Goal: Task Accomplishment & Management: Complete application form

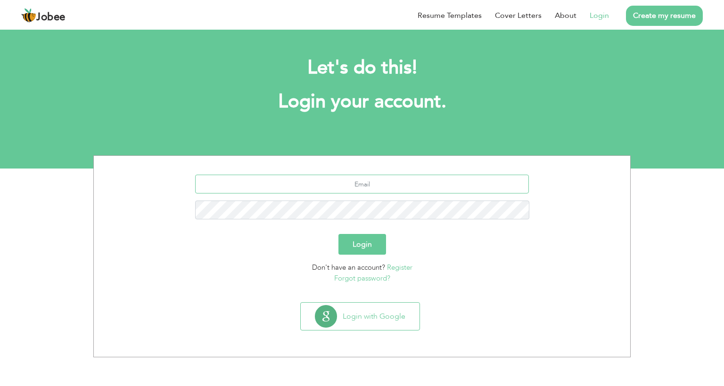
click at [387, 184] on input "text" at bounding box center [362, 184] width 334 height 19
type input "[EMAIL_ADDRESS][DOMAIN_NAME]"
click at [338, 234] on button "Login" at bounding box center [362, 244] width 48 height 21
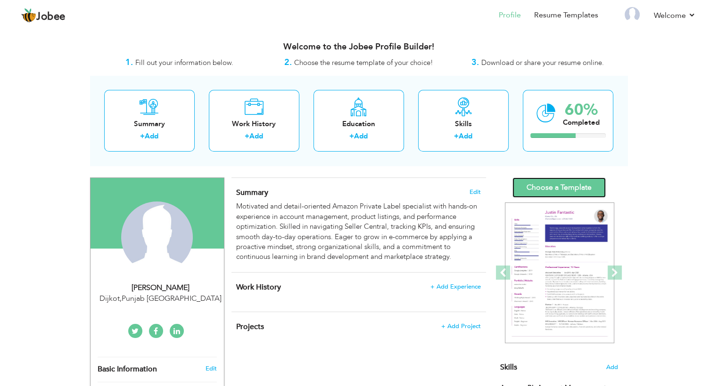
click at [575, 187] on link "Choose a Template" at bounding box center [558, 188] width 93 height 20
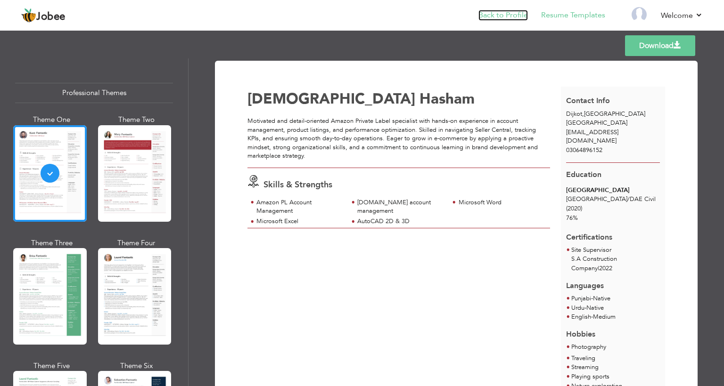
click at [500, 14] on link "Back to Profile" at bounding box center [502, 15] width 49 height 11
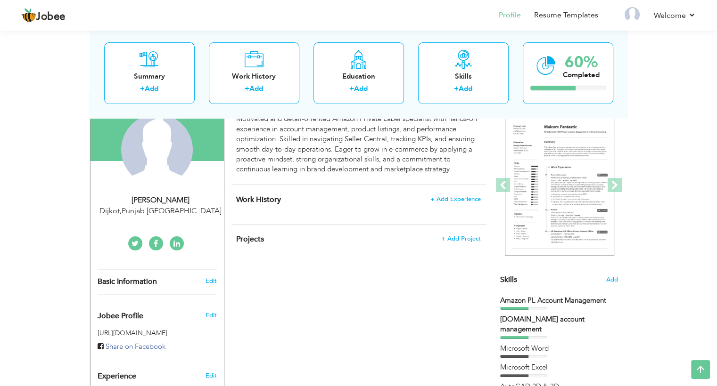
scroll to position [87, 0]
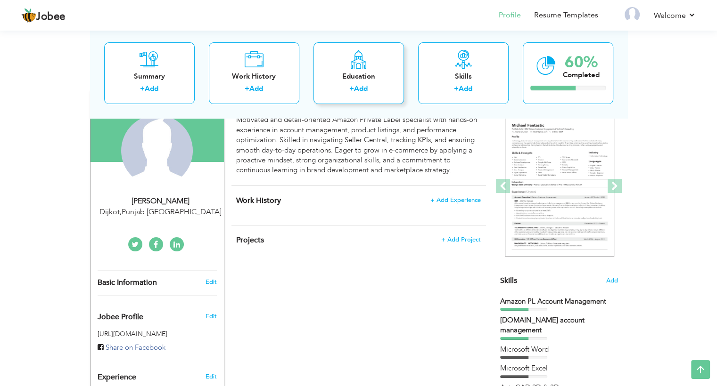
click at [379, 82] on div "Education + Add" at bounding box center [358, 73] width 90 height 62
radio input "true"
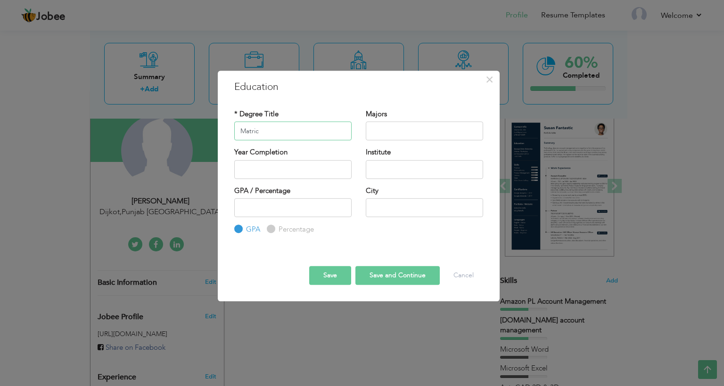
type input "Matric"
click at [289, 171] on input "2025" at bounding box center [292, 169] width 117 height 19
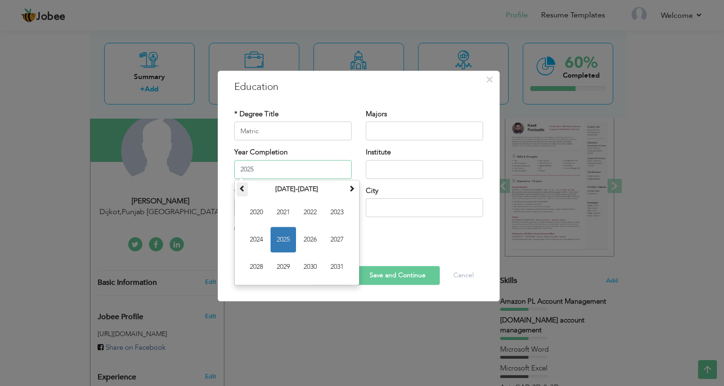
click at [243, 193] on th at bounding box center [241, 189] width 11 height 14
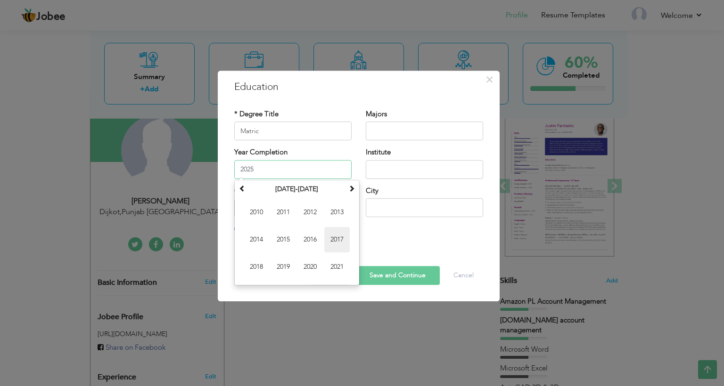
click at [327, 245] on span "2017" at bounding box center [336, 239] width 25 height 25
type input "2017"
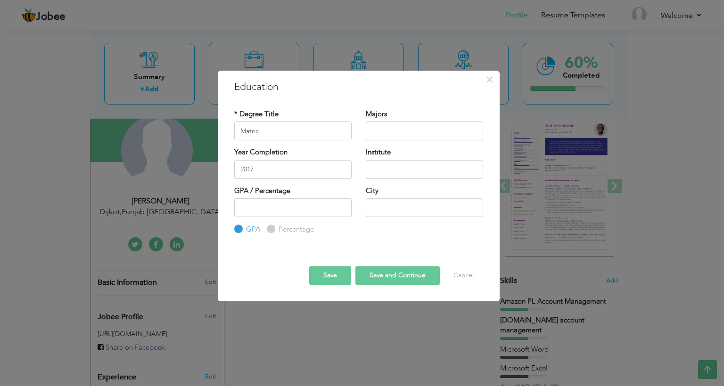
click at [271, 230] on input "Percentage" at bounding box center [270, 230] width 6 height 6
radio input "true"
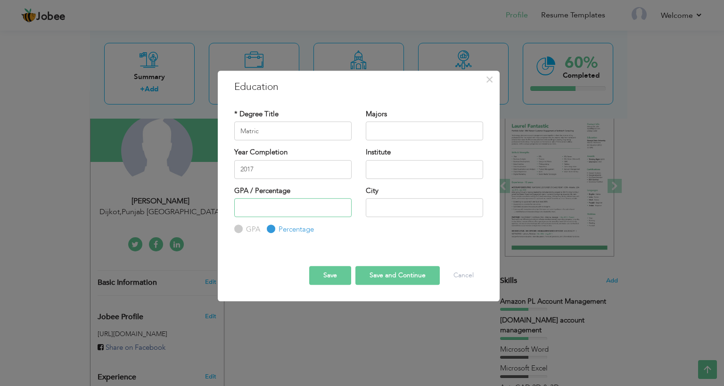
click at [271, 210] on input "number" at bounding box center [292, 207] width 117 height 19
type input "63"
click at [394, 170] on input "text" at bounding box center [424, 169] width 117 height 19
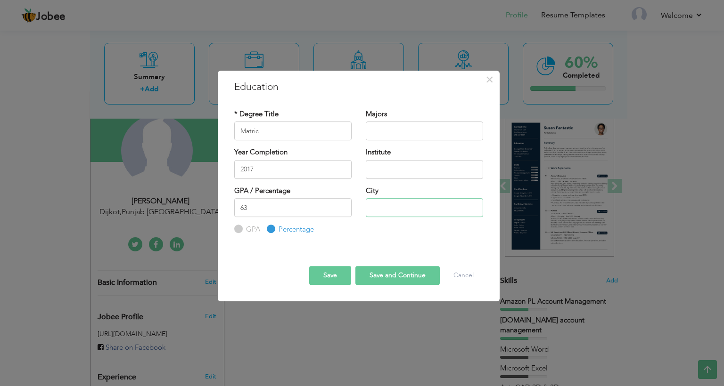
click at [404, 204] on input "text" at bounding box center [424, 207] width 117 height 19
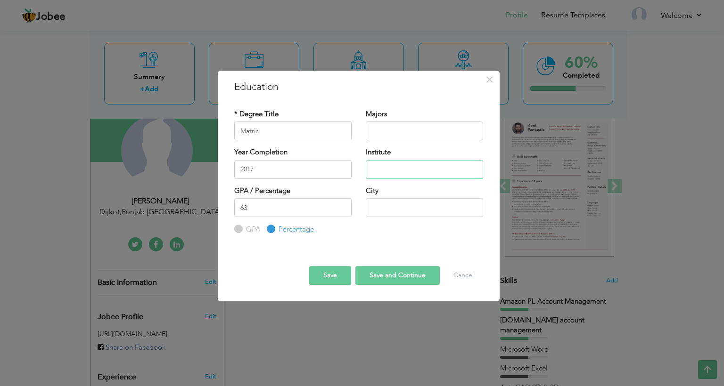
click at [396, 161] on input "text" at bounding box center [424, 169] width 117 height 19
type input "City [GEOGRAPHIC_DATA]"
click at [414, 208] on input "text" at bounding box center [424, 207] width 117 height 19
type input "Dijkot"
click at [332, 274] on button "Save" at bounding box center [330, 275] width 42 height 19
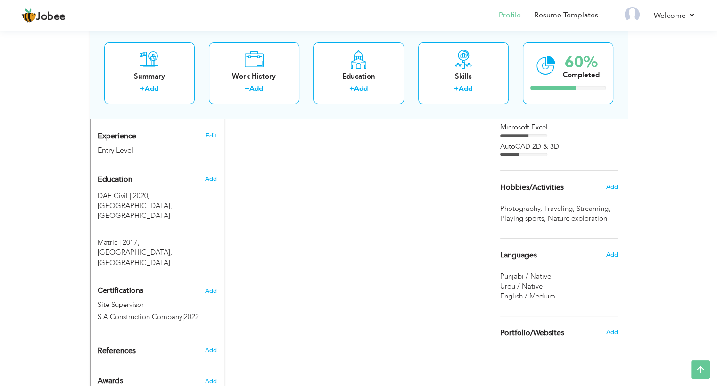
scroll to position [328, 0]
drag, startPoint x: 153, startPoint y: 228, endPoint x: 161, endPoint y: 200, distance: 28.5
click at [161, 200] on div "Education Add DAE Civil | 2020, Jinnah Polytechnic institute, Faisalabad × Educ…" at bounding box center [157, 219] width 119 height 98
drag, startPoint x: 146, startPoint y: 244, endPoint x: 168, endPoint y: 190, distance: 57.9
click at [168, 190] on div "Education Add DAE Civil | 2020, Jinnah Polytechnic institute, Faisalabad × Educ…" at bounding box center [157, 219] width 119 height 98
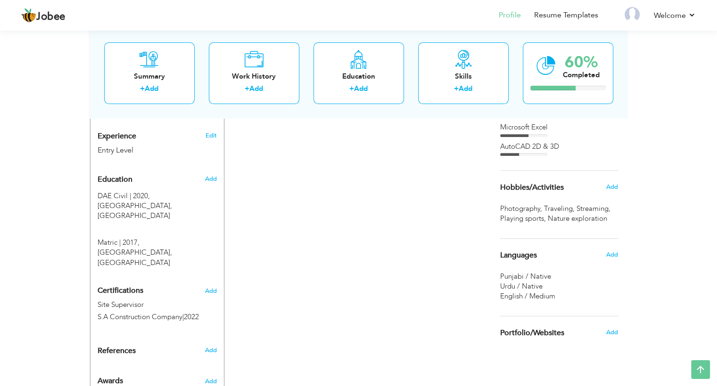
click at [120, 184] on div "Education" at bounding box center [145, 179] width 111 height 19
radio input "true"
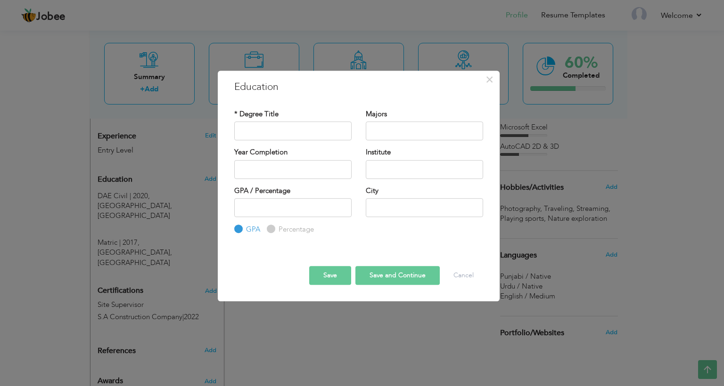
drag, startPoint x: 138, startPoint y: 184, endPoint x: 391, endPoint y: 384, distance: 323.0
click at [391, 384] on div "× Education * Degree Title Majors Year Completion Institute GPA" at bounding box center [362, 193] width 724 height 386
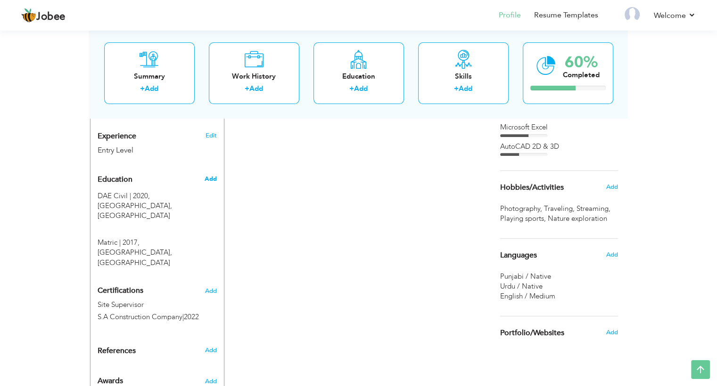
click at [212, 178] on span "Add" at bounding box center [210, 179] width 12 height 8
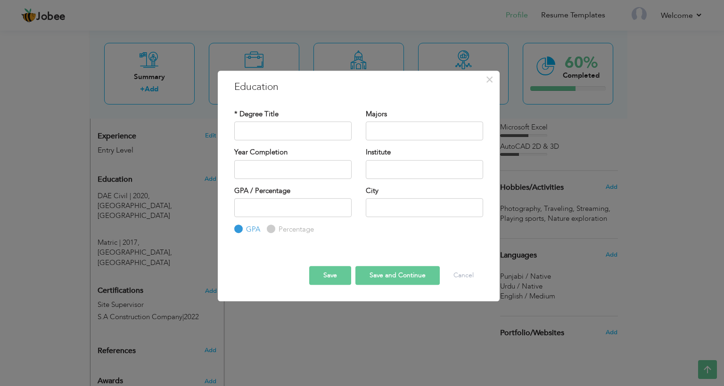
click at [331, 353] on div "× Education * Degree Title Majors Year Completion Institute GPA" at bounding box center [362, 193] width 724 height 386
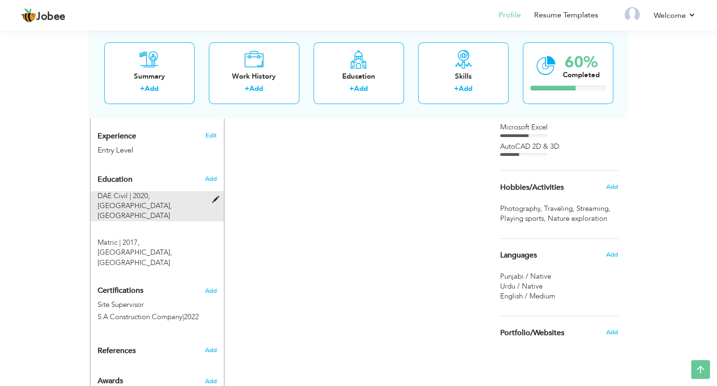
click at [213, 203] on div "DAE Civil | 2020, Jinnah Polytechnic institute, Faisalabad" at bounding box center [156, 206] width 133 height 30
type input "DAE Civil"
type input "2020"
type input "[GEOGRAPHIC_DATA]"
type input "76"
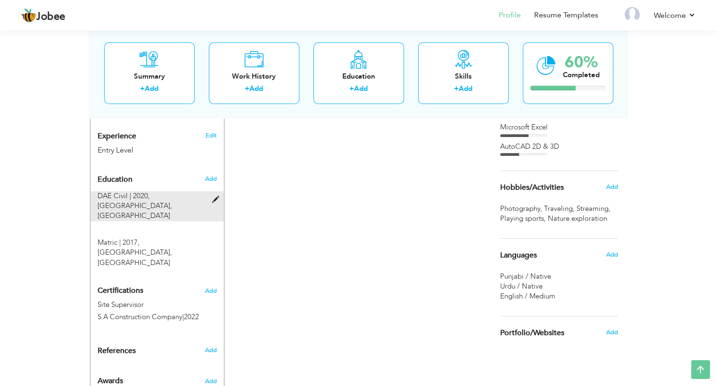
radio input "false"
radio input "true"
type input "[GEOGRAPHIC_DATA]"
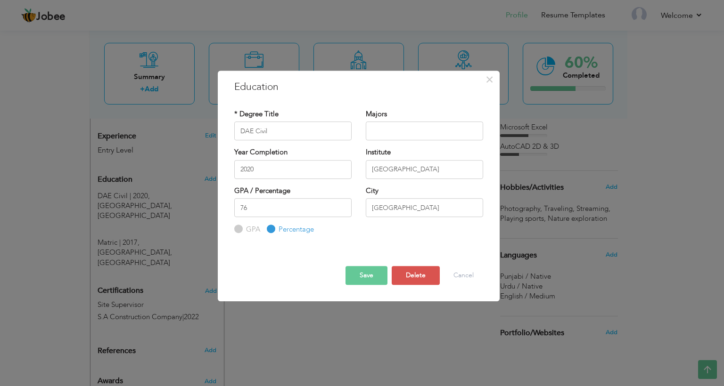
click at [314, 321] on div "× Education * Degree Title DAE Civil Majors Year Completion 2020" at bounding box center [362, 193] width 724 height 386
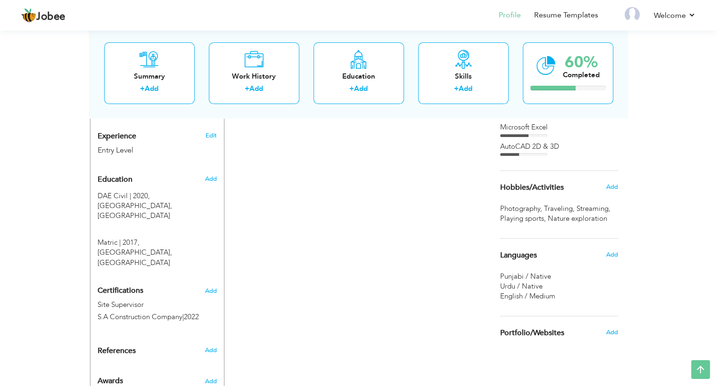
click at [288, 227] on div "CV Import Profile Strength 0% Select an Item from right menu Work History * Job…" at bounding box center [358, 113] width 269 height 527
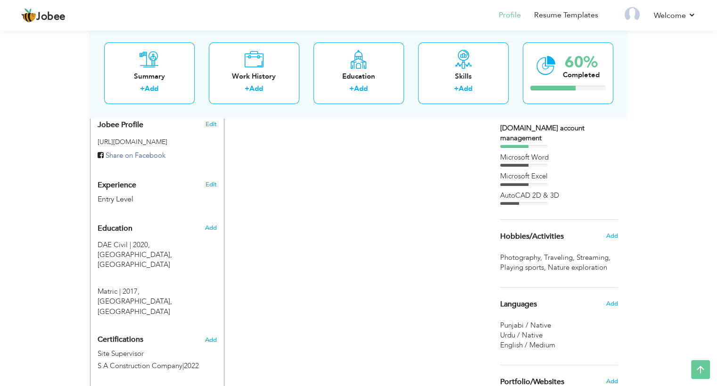
scroll to position [343, 0]
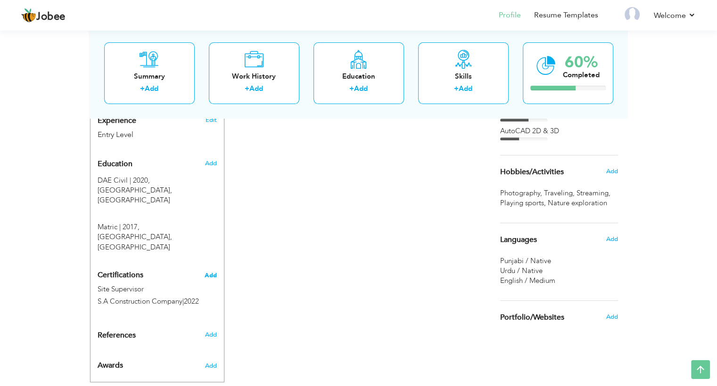
click at [212, 272] on span "Add" at bounding box center [210, 275] width 12 height 7
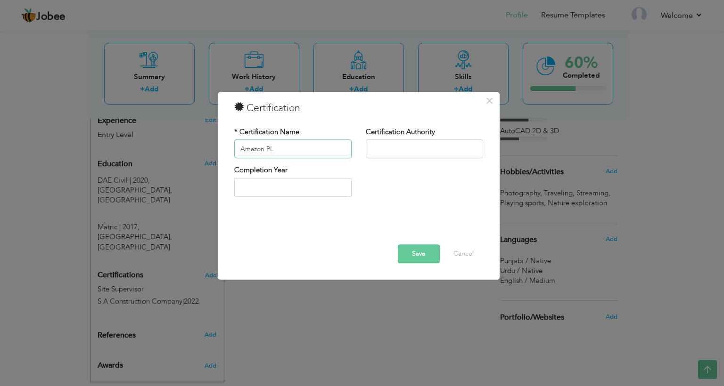
type input "Amazon PL"
click at [383, 145] on input "text" at bounding box center [424, 149] width 117 height 19
type input "Enablers"
type input "2025"
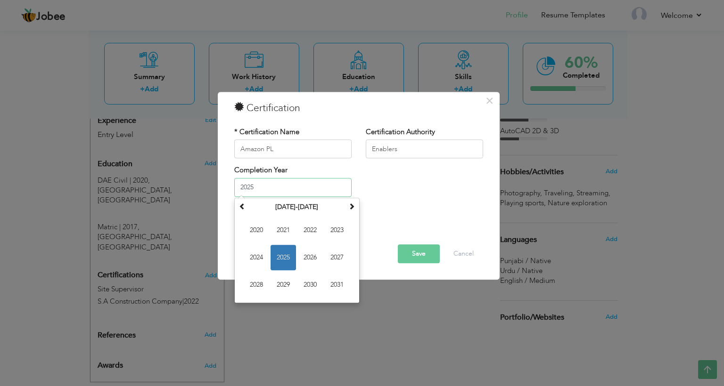
click at [303, 189] on input "2025" at bounding box center [292, 187] width 117 height 19
click at [281, 256] on span "2025" at bounding box center [282, 257] width 25 height 25
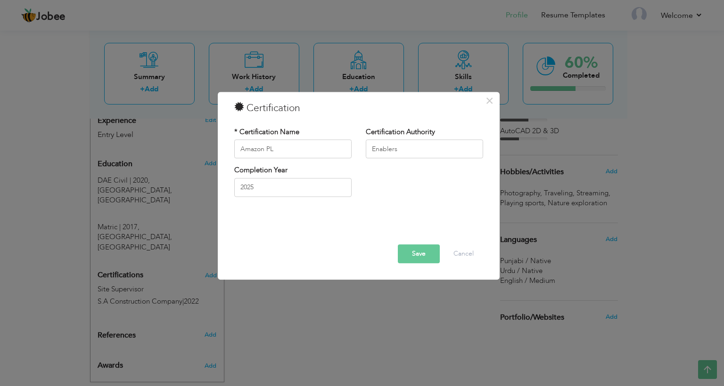
click at [419, 256] on button "Save" at bounding box center [419, 254] width 42 height 19
click at [415, 251] on button "Save" at bounding box center [419, 254] width 42 height 19
click at [519, 365] on div "× Certification * Certification Name Amazon PL Certification Authority Enablers…" at bounding box center [362, 193] width 724 height 386
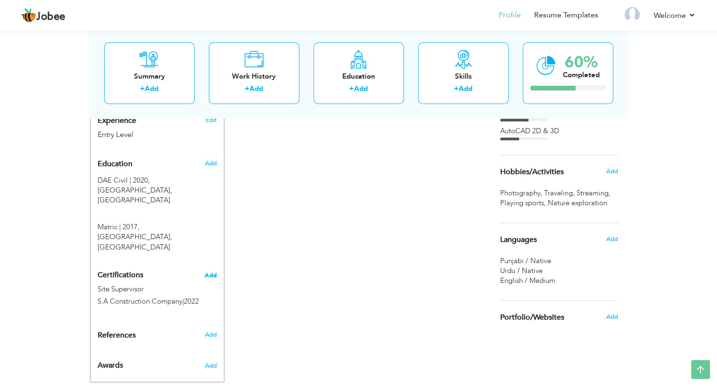
click at [210, 272] on span "Add" at bounding box center [210, 275] width 12 height 7
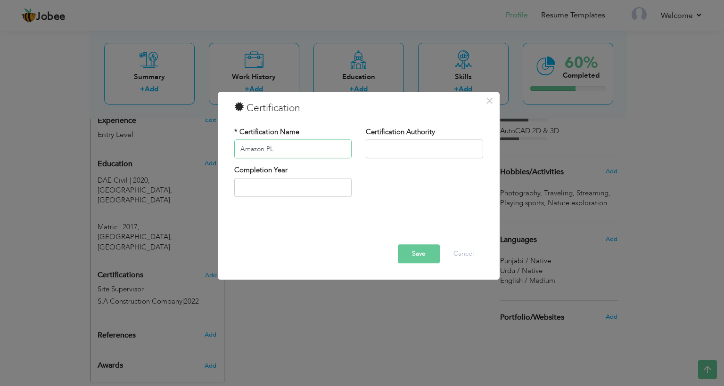
type input "Amazon PL"
click at [400, 148] on input "text" at bounding box center [424, 149] width 117 height 19
type input "Enablers"
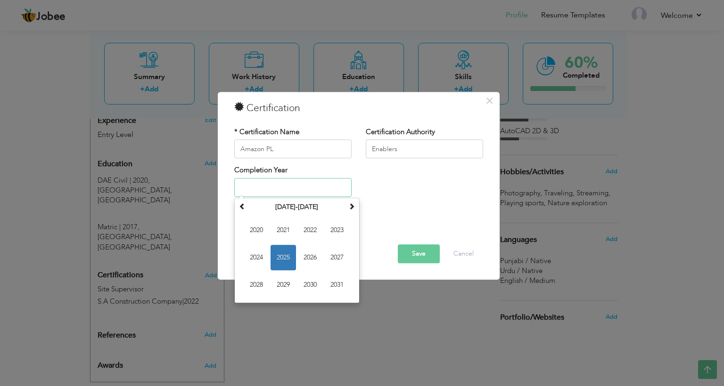
click at [283, 184] on input "text" at bounding box center [292, 187] width 117 height 19
click at [286, 261] on span "2025" at bounding box center [282, 257] width 25 height 25
type input "2025"
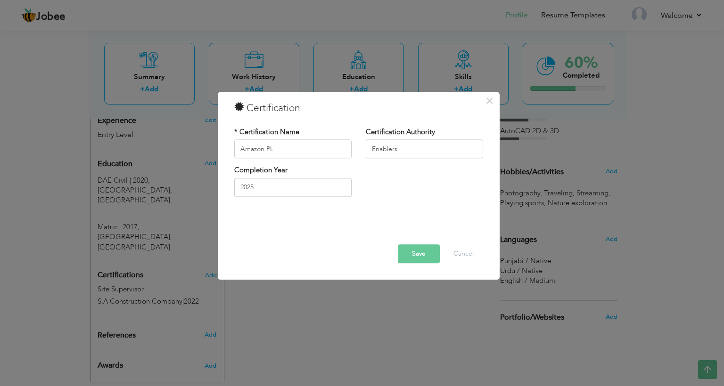
click at [416, 257] on button "Save" at bounding box center [419, 254] width 42 height 19
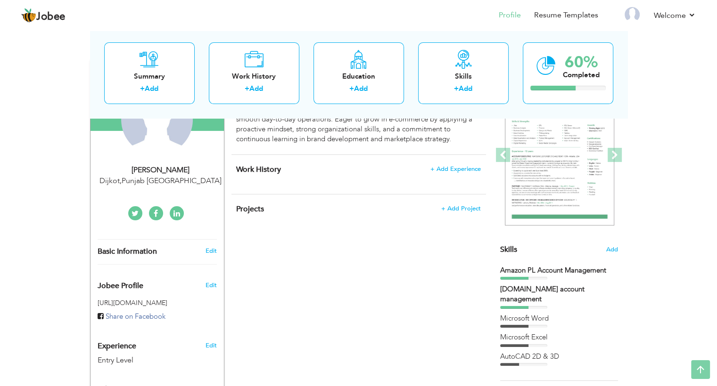
scroll to position [0, 0]
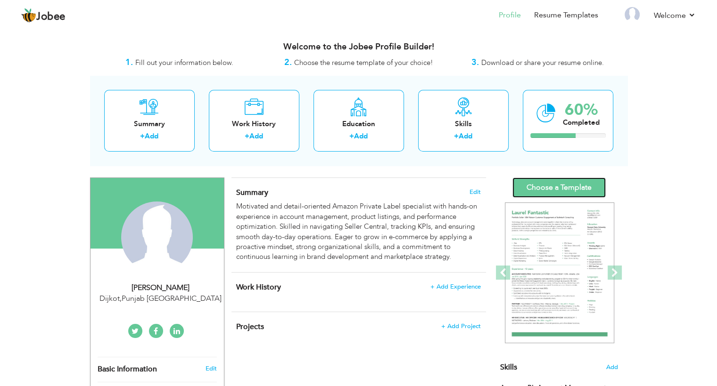
click at [547, 187] on link "Choose a Template" at bounding box center [558, 188] width 93 height 20
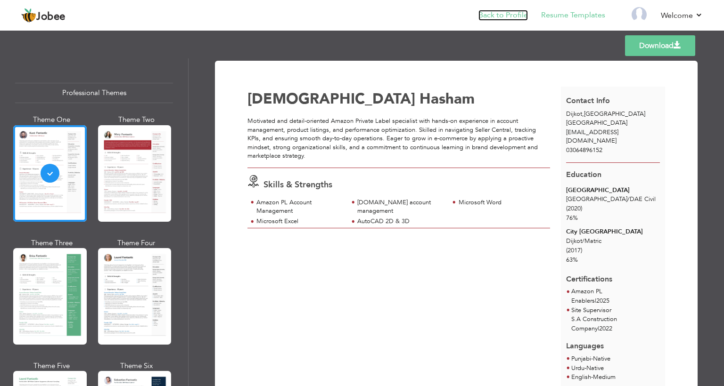
click at [509, 13] on link "Back to Profile" at bounding box center [502, 15] width 49 height 11
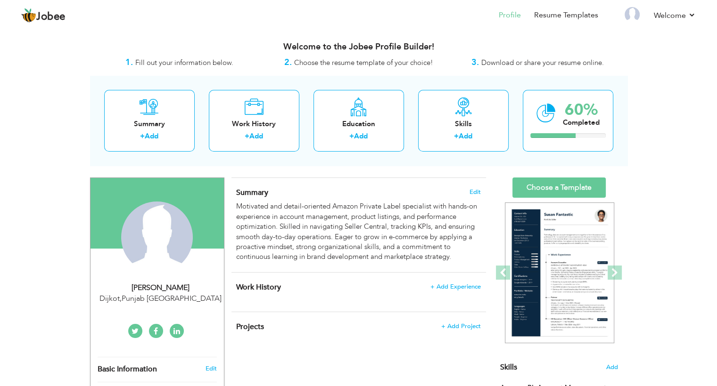
drag, startPoint x: 595, startPoint y: 3, endPoint x: 542, endPoint y: 30, distance: 59.4
click at [542, 30] on header "Jobee Profile Resume Templates Resume Templates Cover Letters About My Resume W…" at bounding box center [358, 15] width 717 height 31
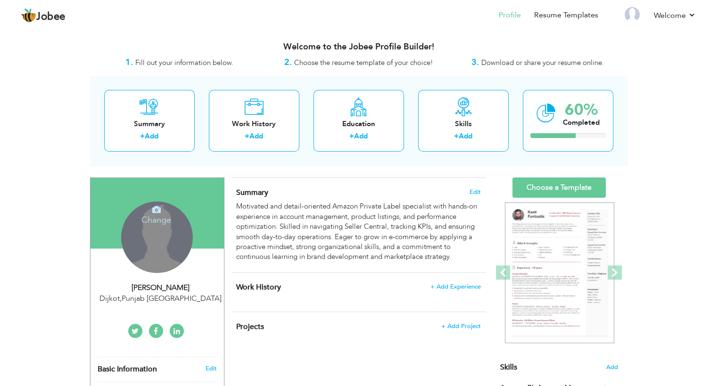
click at [158, 233] on div "Change Remove" at bounding box center [157, 238] width 72 height 72
click at [159, 216] on h4 "Change" at bounding box center [155, 214] width 67 height 23
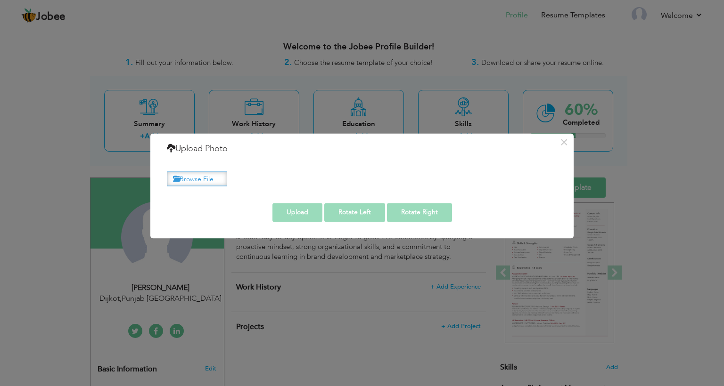
click at [216, 177] on label "Browse File ..." at bounding box center [197, 178] width 60 height 15
click at [0, 0] on input "Browse File ..." at bounding box center [0, 0] width 0 height 0
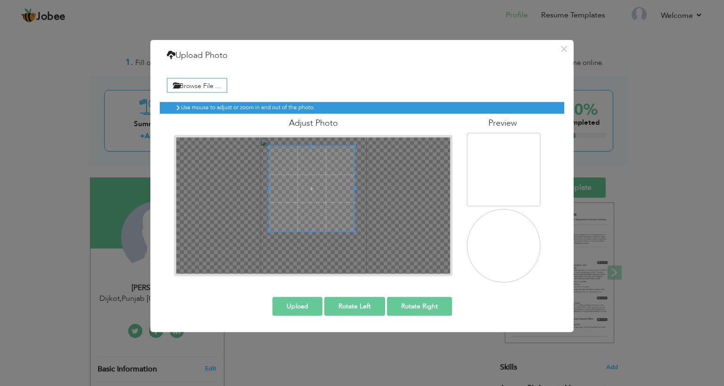
click at [314, 187] on span at bounding box center [311, 189] width 85 height 85
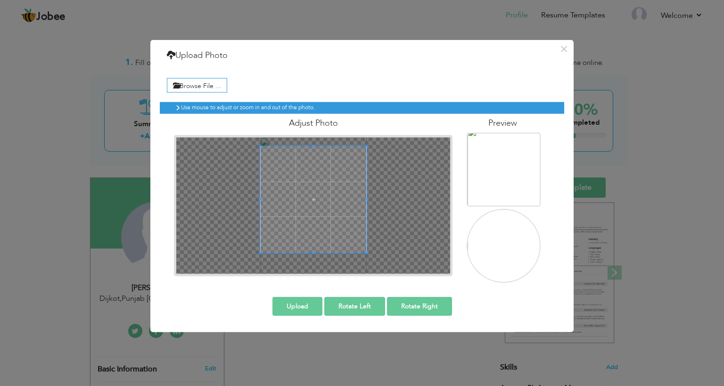
click at [317, 262] on div at bounding box center [313, 206] width 274 height 137
click at [314, 116] on div "Adjust Photo" at bounding box center [313, 195] width 293 height 163
click at [318, 259] on div at bounding box center [313, 206] width 274 height 137
click at [324, 187] on span at bounding box center [313, 194] width 104 height 104
click at [325, 187] on span at bounding box center [313, 194] width 104 height 104
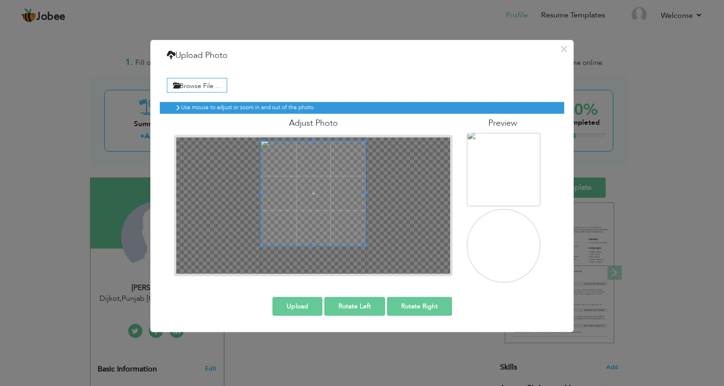
click at [307, 305] on button "Upload" at bounding box center [297, 306] width 50 height 19
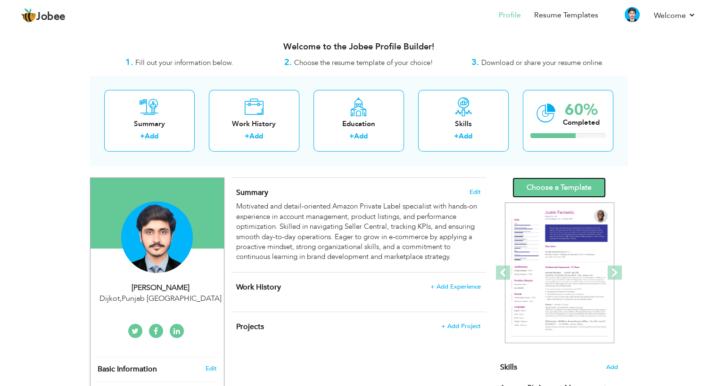
click at [551, 189] on link "Choose a Template" at bounding box center [558, 188] width 93 height 20
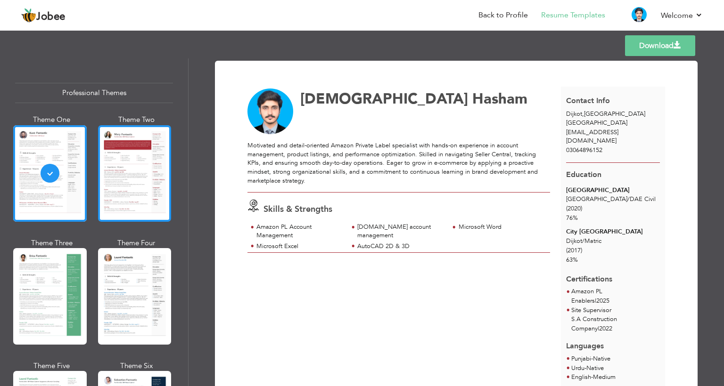
click at [147, 195] on div at bounding box center [134, 173] width 73 height 97
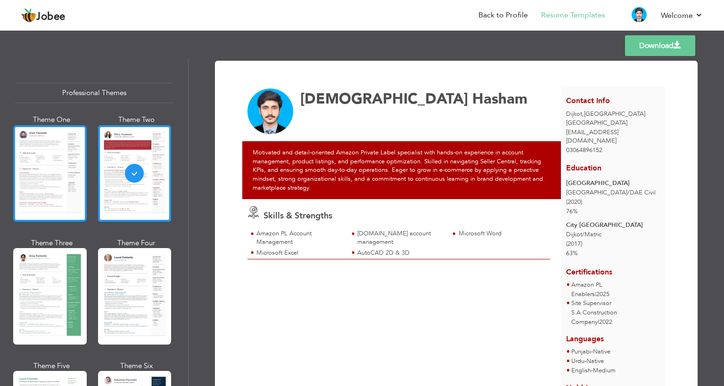
click at [62, 186] on div at bounding box center [49, 173] width 73 height 97
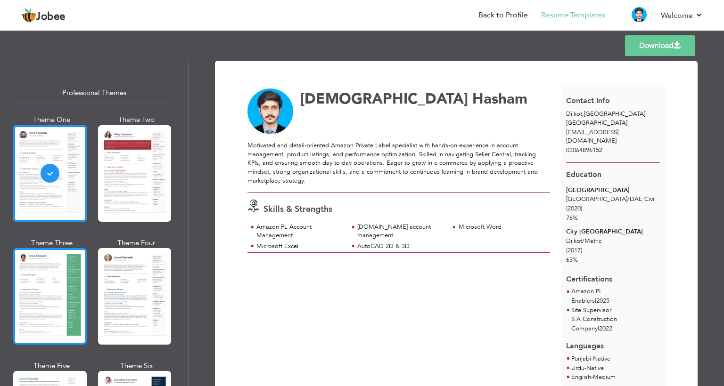
click at [60, 304] on div at bounding box center [49, 296] width 73 height 97
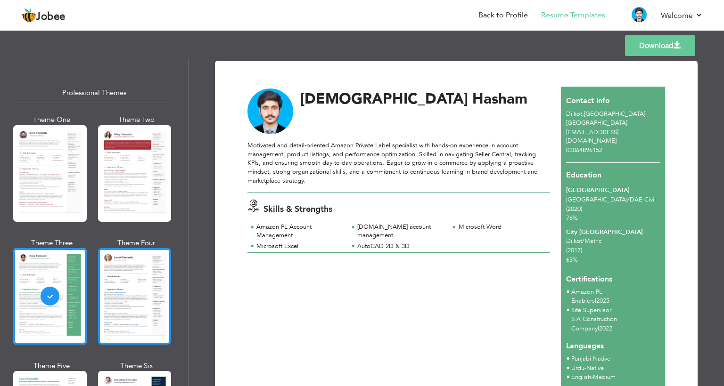
click at [124, 294] on div at bounding box center [134, 296] width 73 height 97
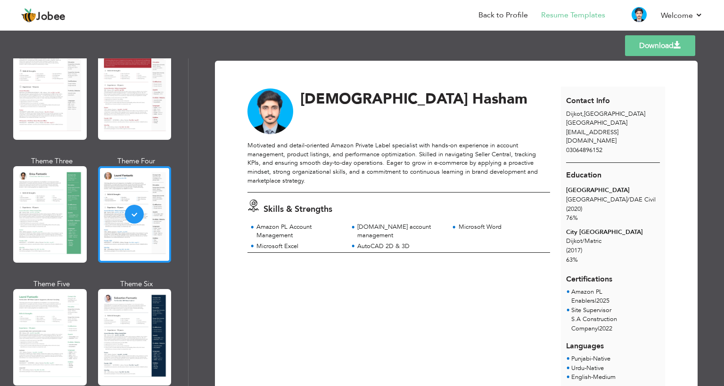
scroll to position [83, 0]
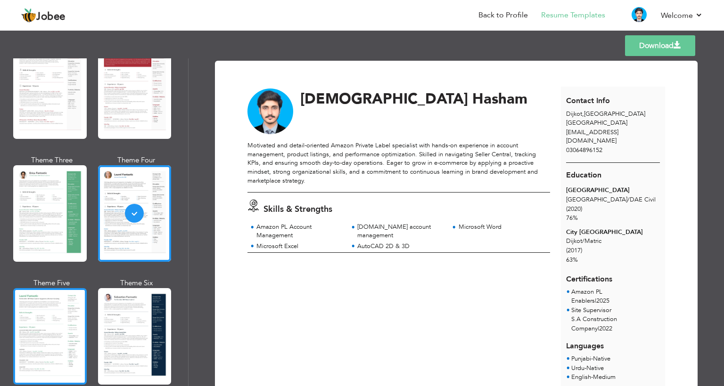
click at [64, 320] on div at bounding box center [49, 336] width 73 height 97
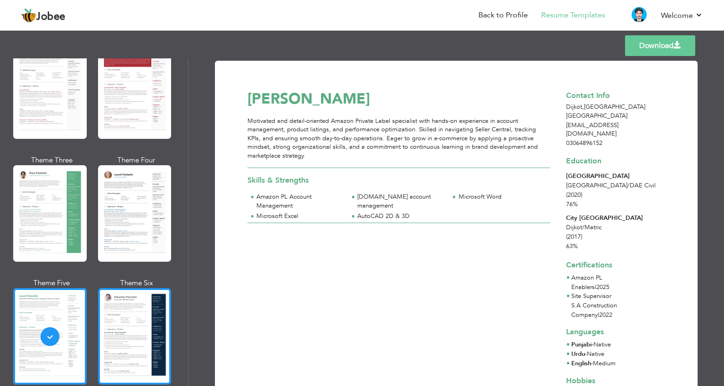
click at [138, 348] on div at bounding box center [134, 336] width 73 height 97
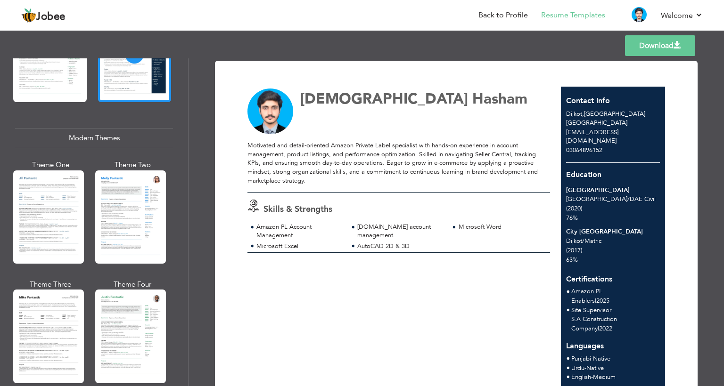
scroll to position [365, 0]
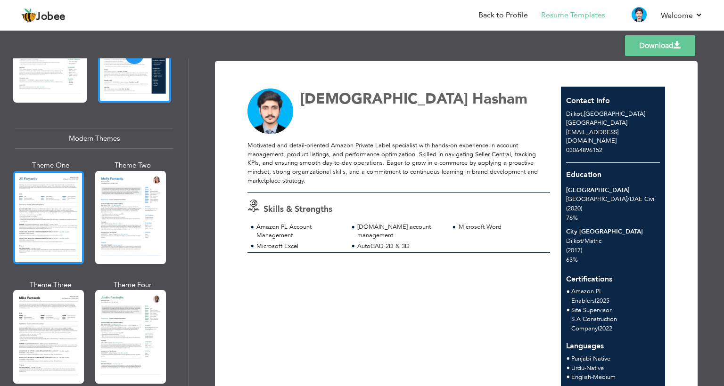
click at [57, 243] on div at bounding box center [48, 217] width 71 height 93
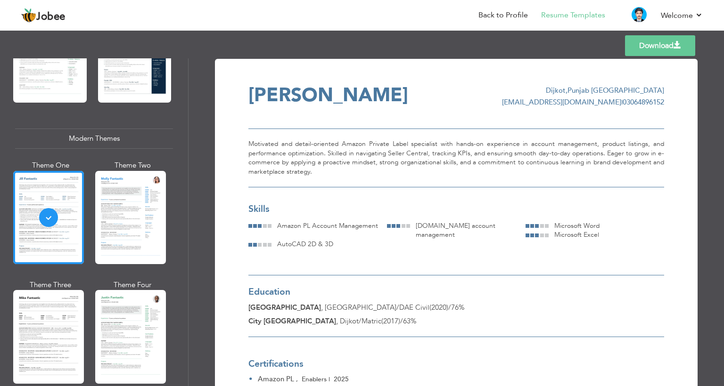
scroll to position [0, 0]
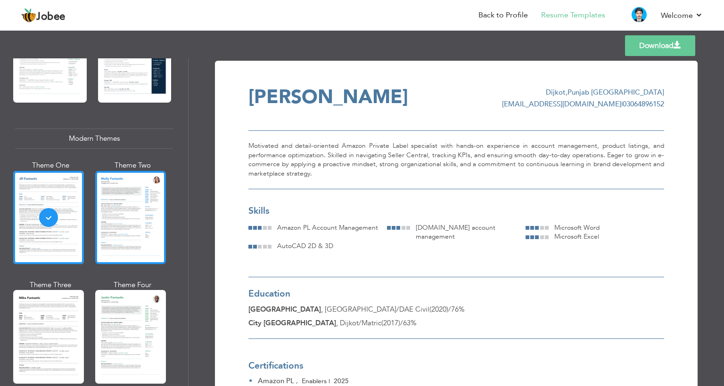
click at [142, 218] on div at bounding box center [130, 217] width 71 height 93
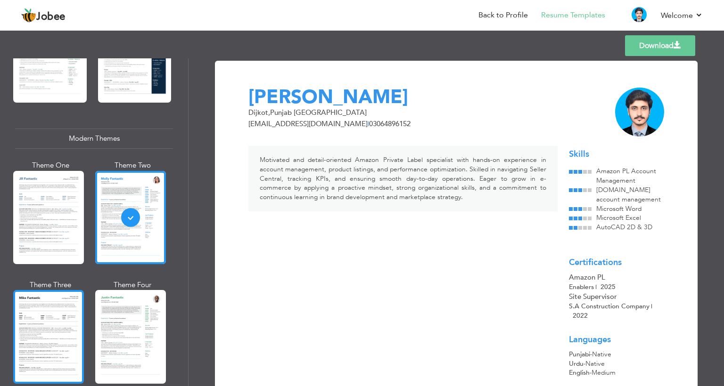
click at [49, 309] on div at bounding box center [48, 336] width 71 height 93
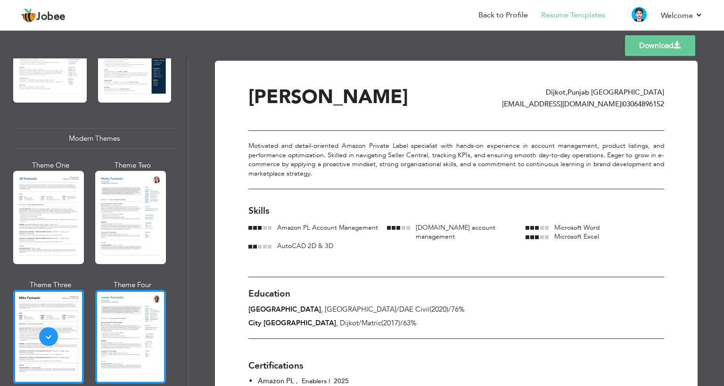
click at [158, 338] on div at bounding box center [130, 336] width 71 height 93
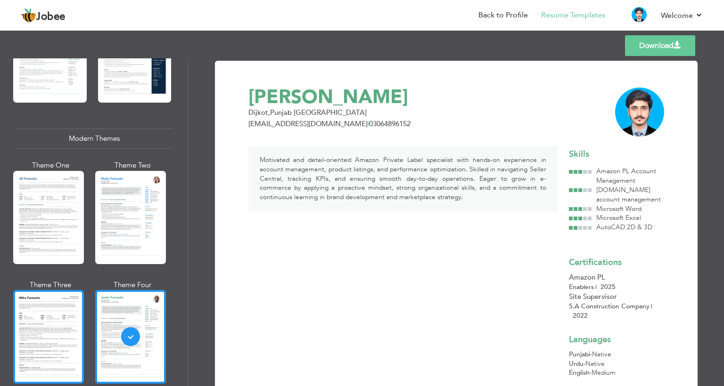
click at [46, 334] on div at bounding box center [48, 336] width 71 height 93
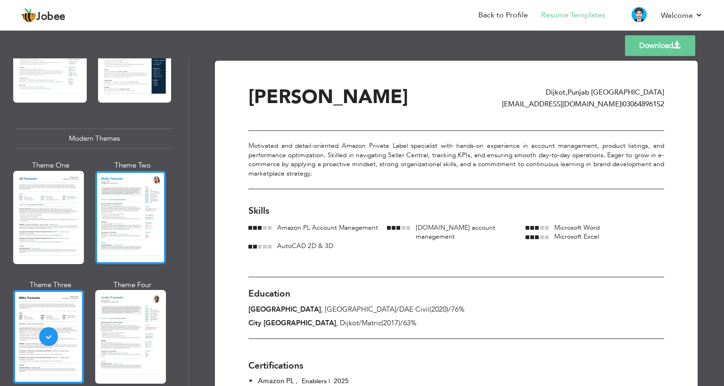
scroll to position [303, 0]
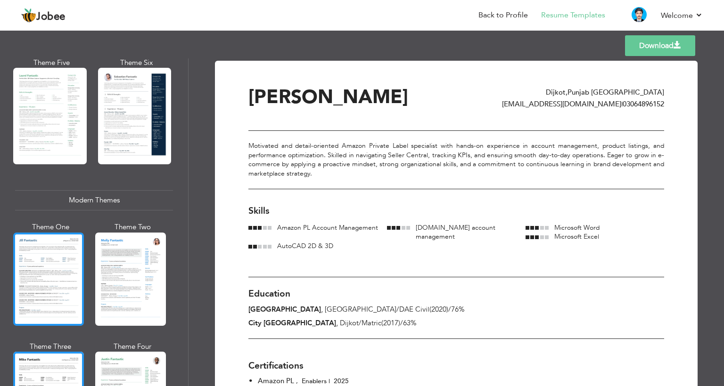
click at [62, 274] on div at bounding box center [48, 279] width 71 height 93
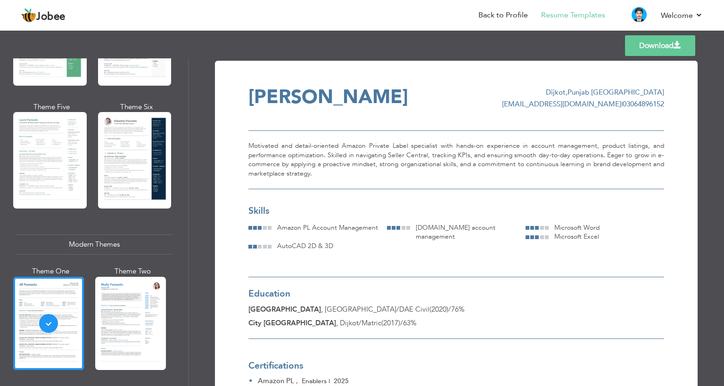
scroll to position [258, 0]
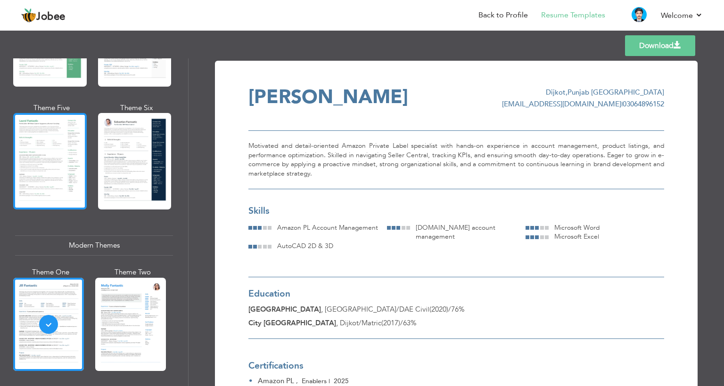
click at [62, 155] on div at bounding box center [49, 161] width 73 height 97
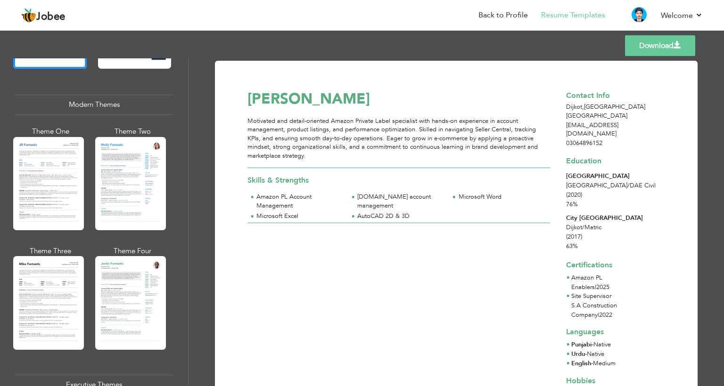
scroll to position [399, 0]
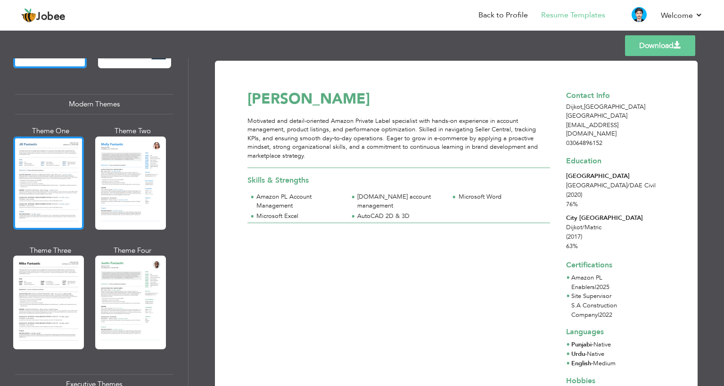
click at [55, 178] on div at bounding box center [48, 183] width 71 height 93
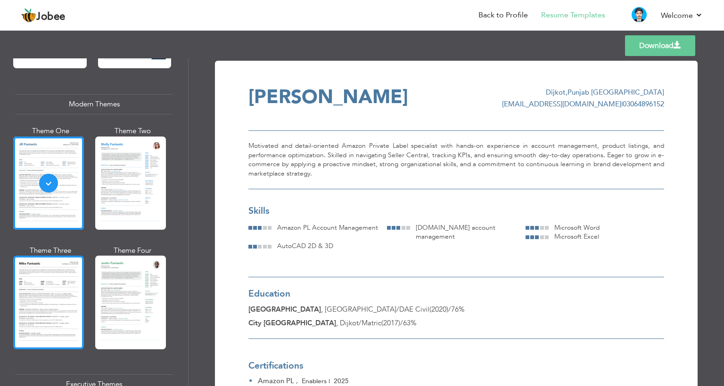
click at [49, 256] on div at bounding box center [48, 302] width 71 height 93
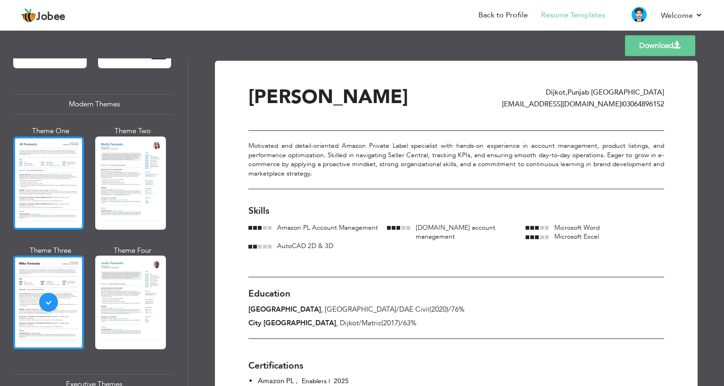
click at [36, 177] on div at bounding box center [48, 183] width 71 height 93
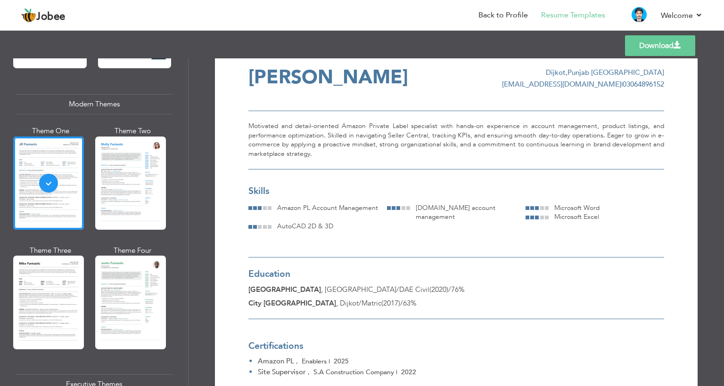
scroll to position [0, 0]
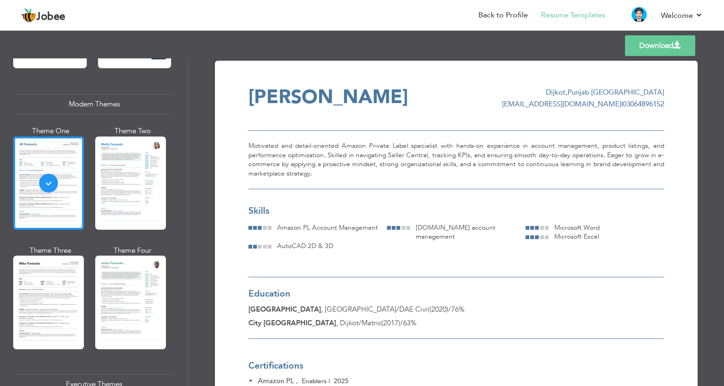
click at [660, 50] on link "Download" at bounding box center [660, 45] width 70 height 21
click at [680, 46] on span at bounding box center [677, 45] width 8 height 8
